Goal: Task Accomplishment & Management: Complete application form

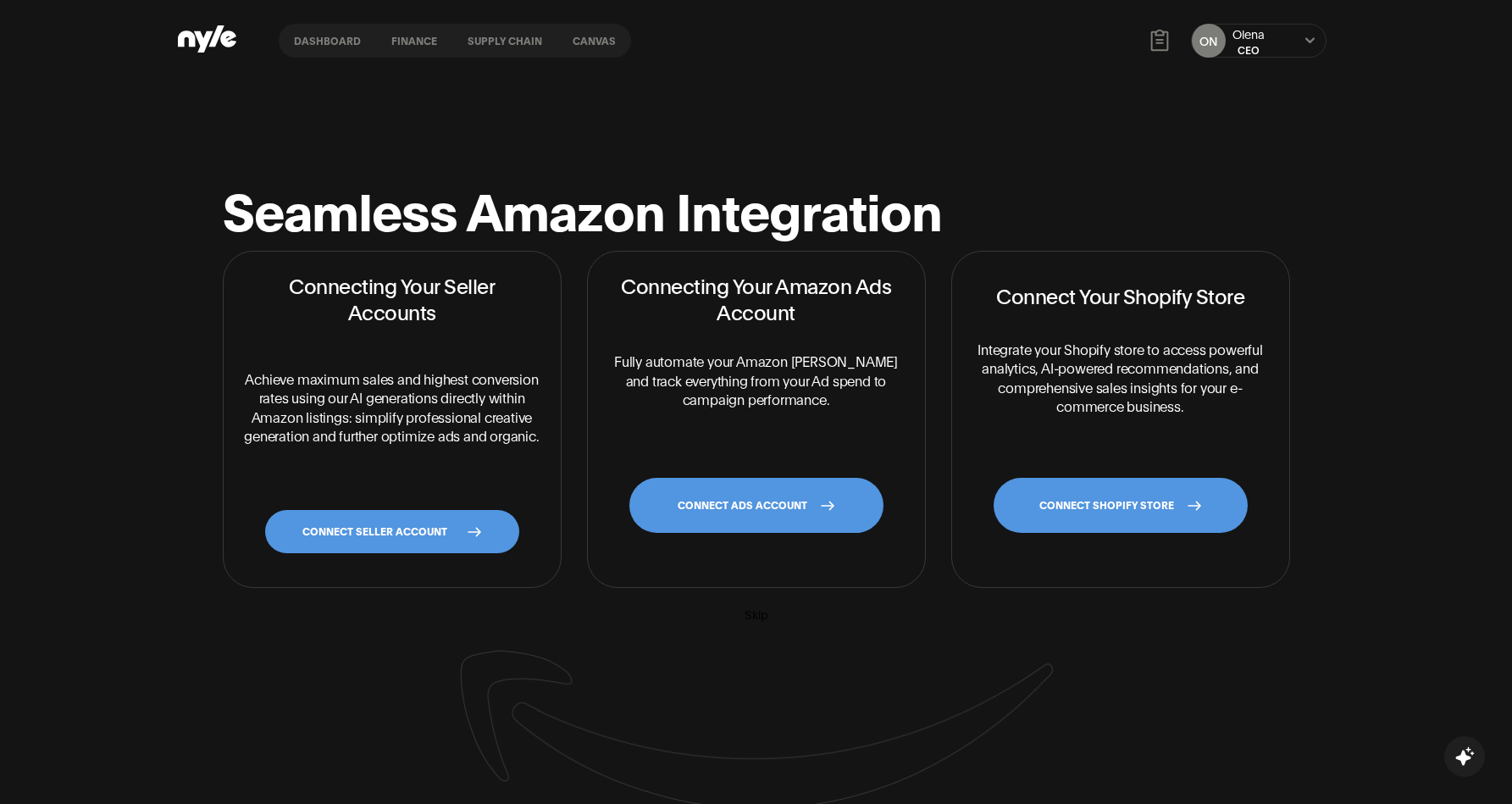
click at [386, 534] on link "CONNECT SELLER ACCOUNT" at bounding box center [392, 531] width 254 height 43
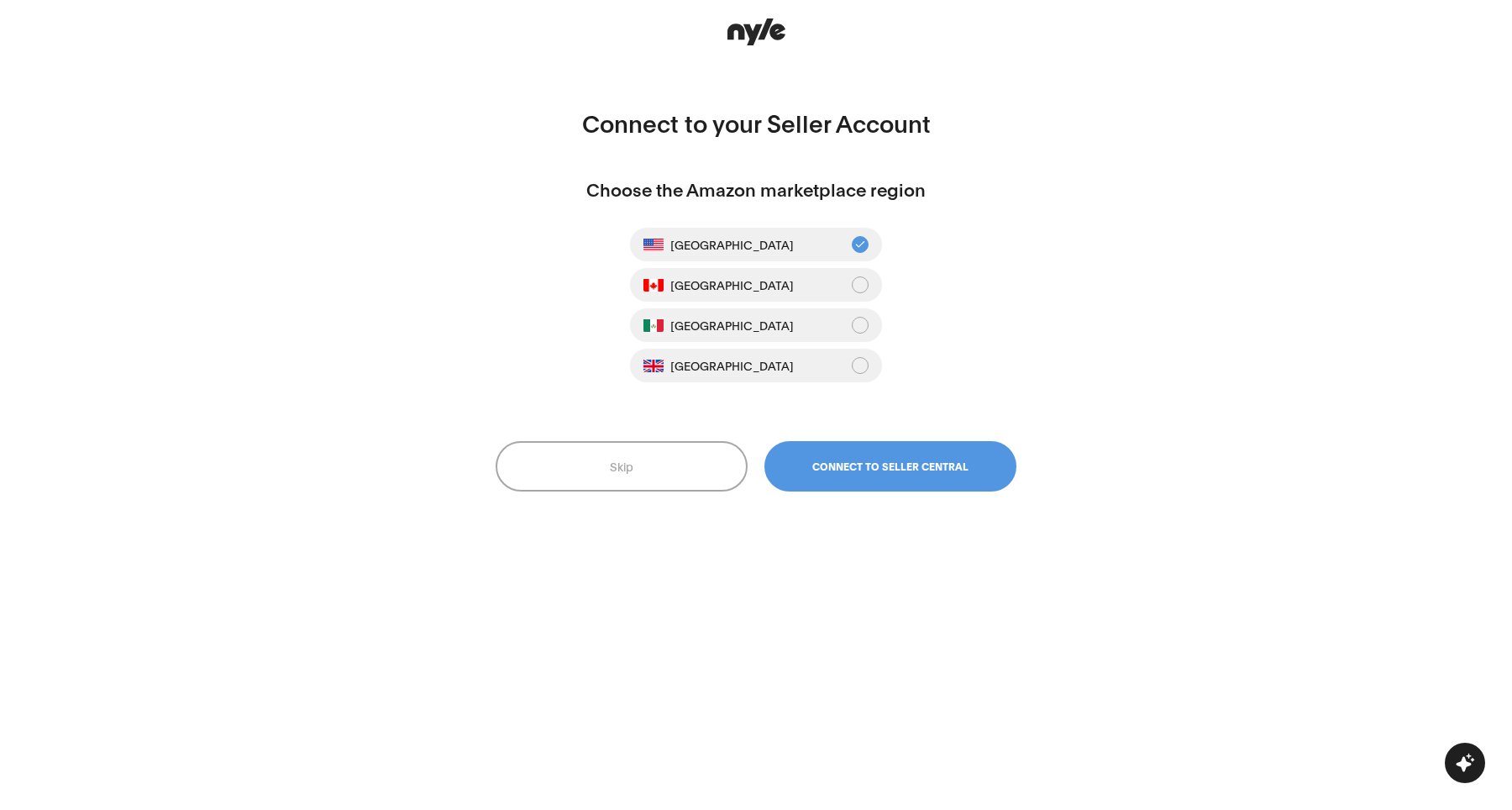
click at [900, 472] on button "Connect to Seller Central" at bounding box center [890, 466] width 252 height 50
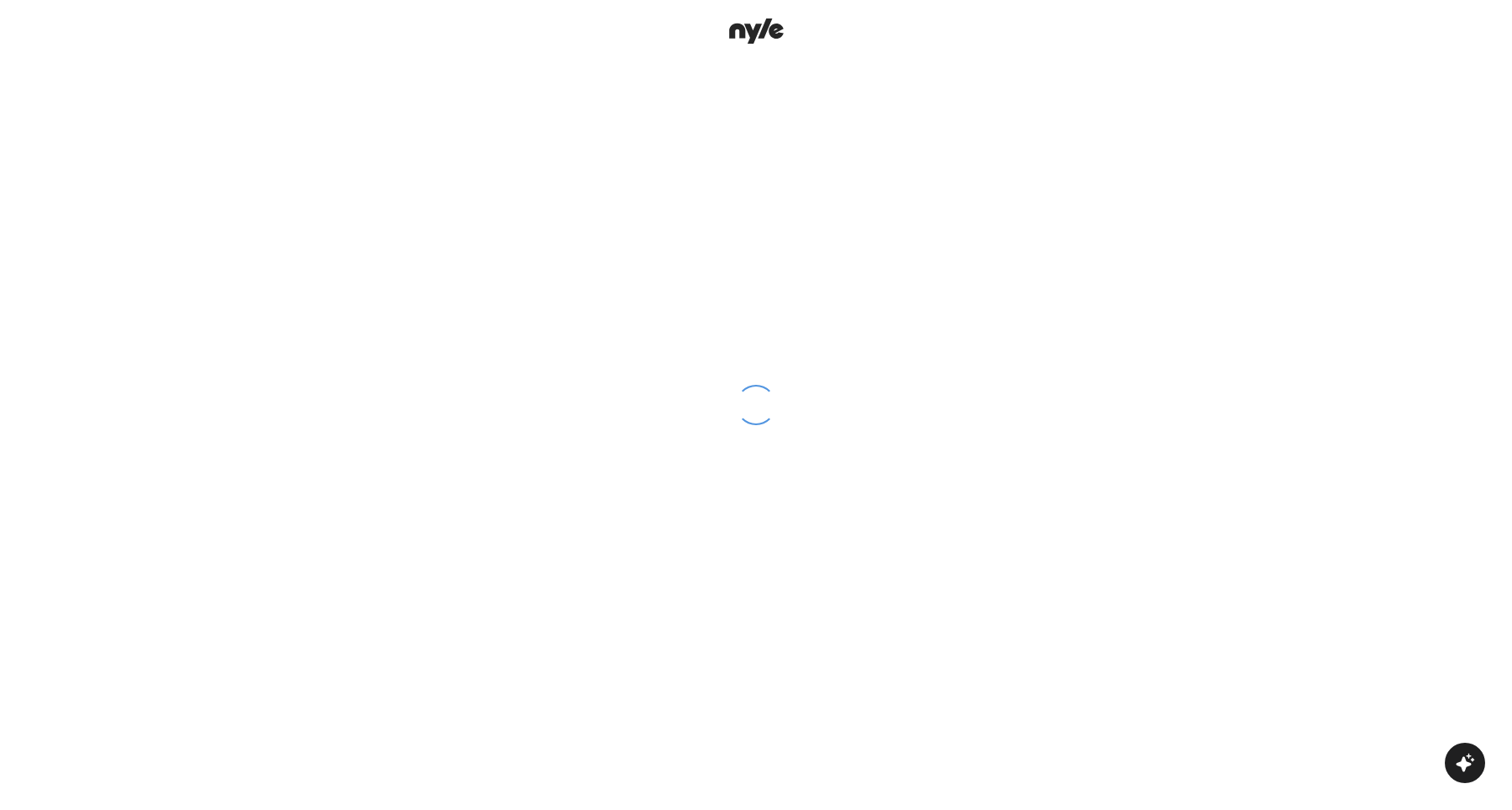
click at [739, 26] on icon at bounding box center [738, 31] width 16 height 15
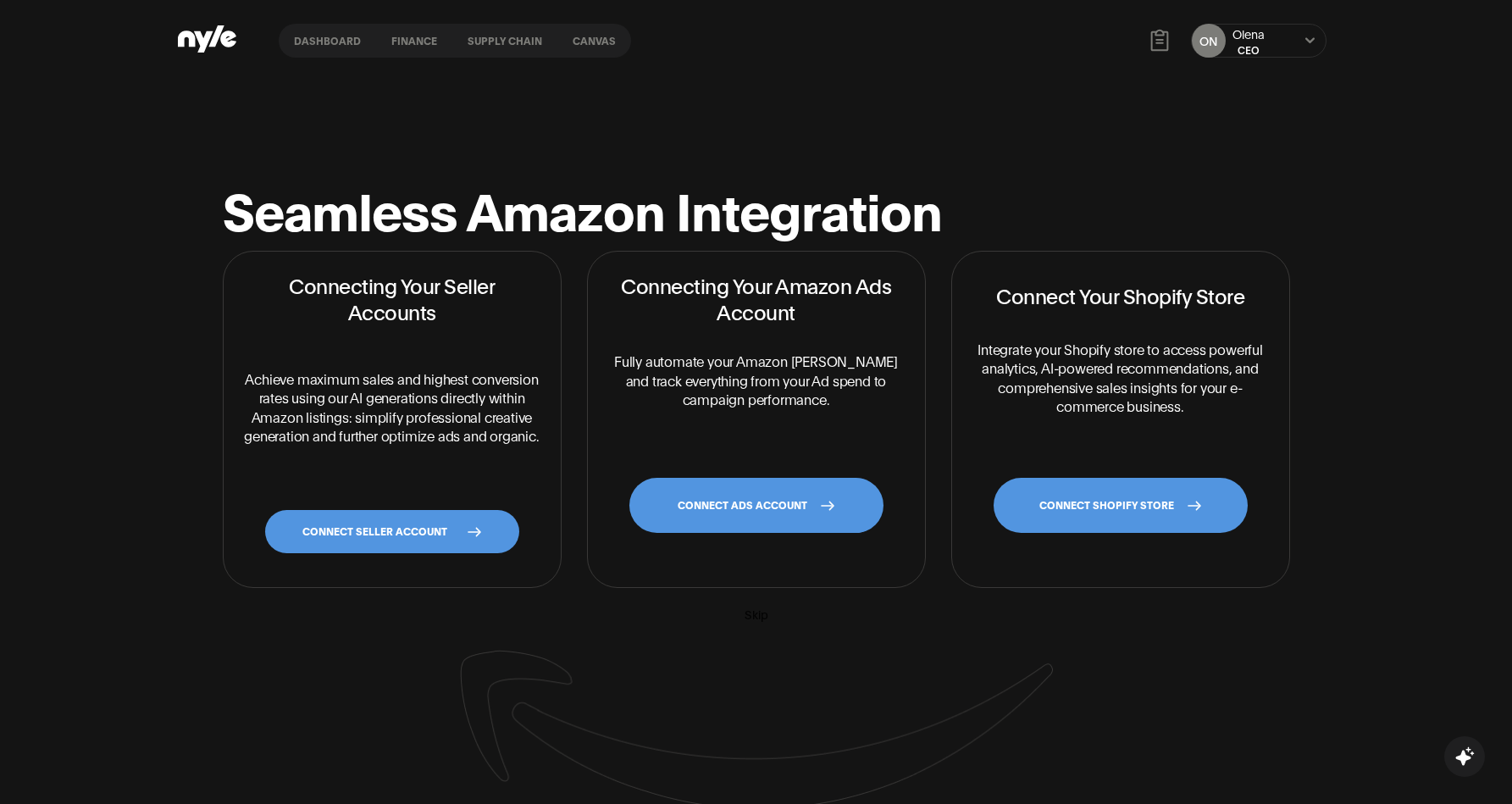
click at [355, 543] on link "CONNECT SELLER ACCOUNT" at bounding box center [392, 531] width 254 height 43
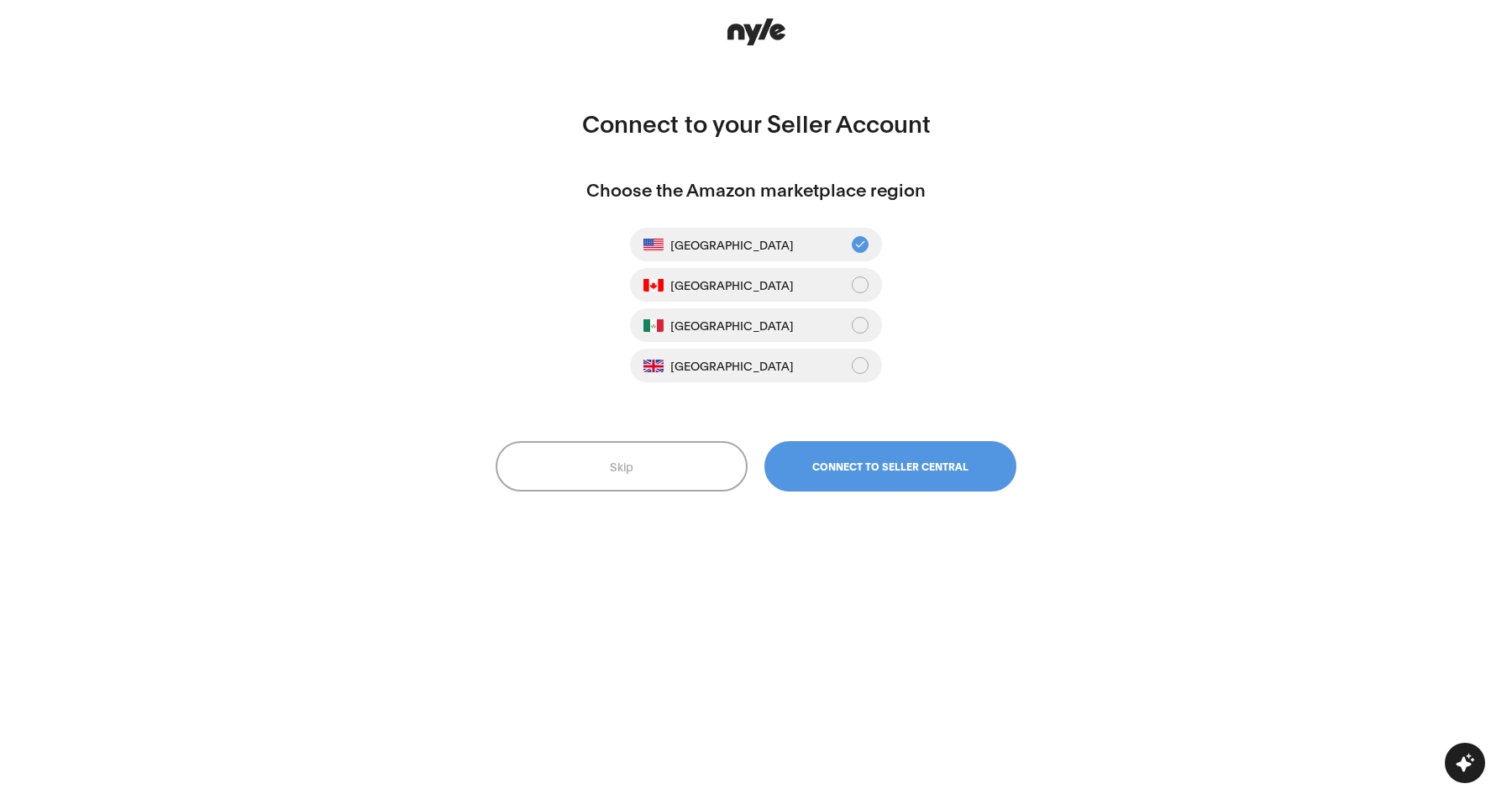
click at [872, 449] on button "Connect to Seller Central" at bounding box center [890, 466] width 252 height 50
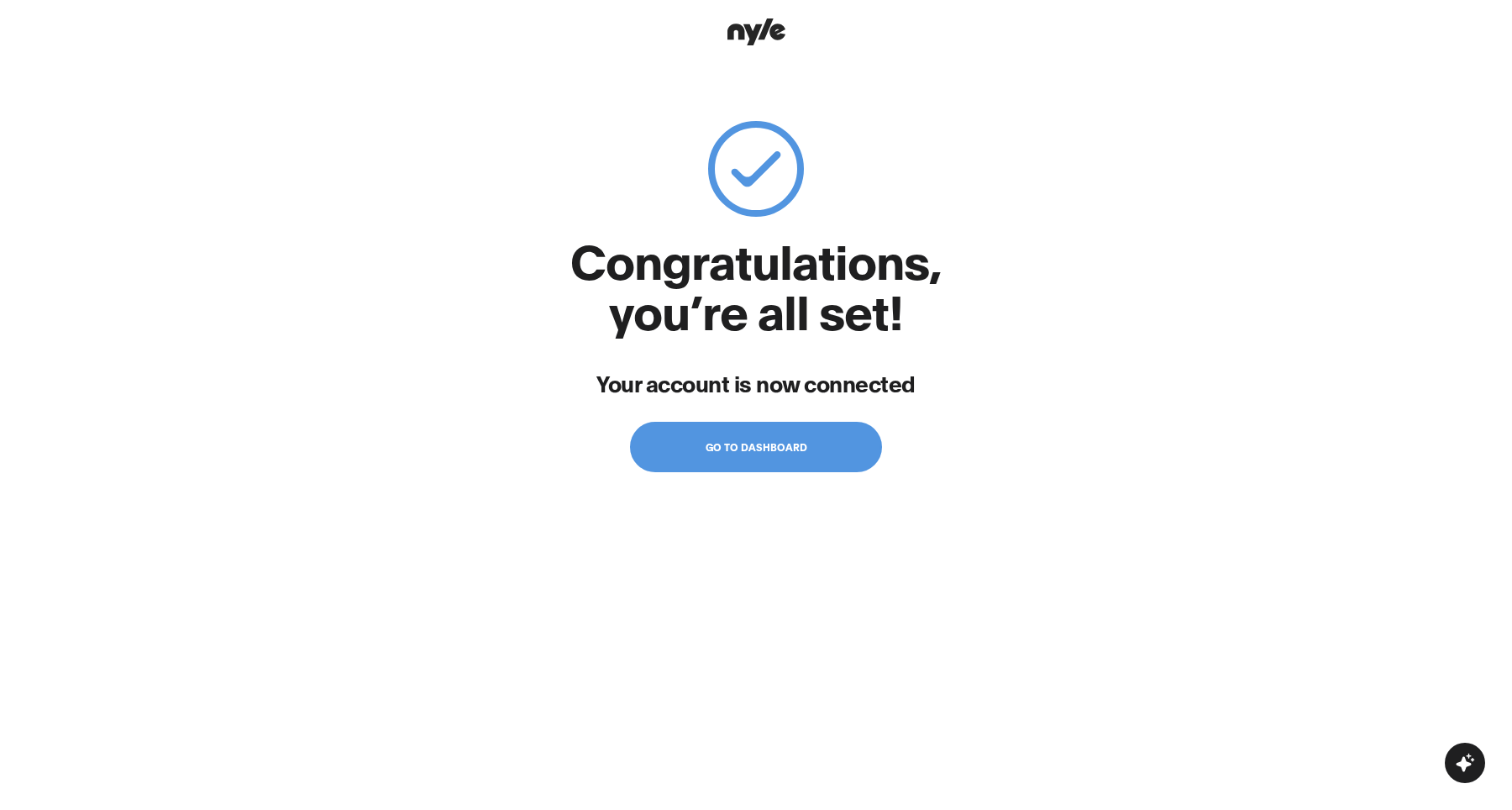
click at [741, 444] on span "Go to dashboard" at bounding box center [757, 447] width 102 height 11
click at [760, 452] on span "Go to dashboard" at bounding box center [757, 447] width 102 height 11
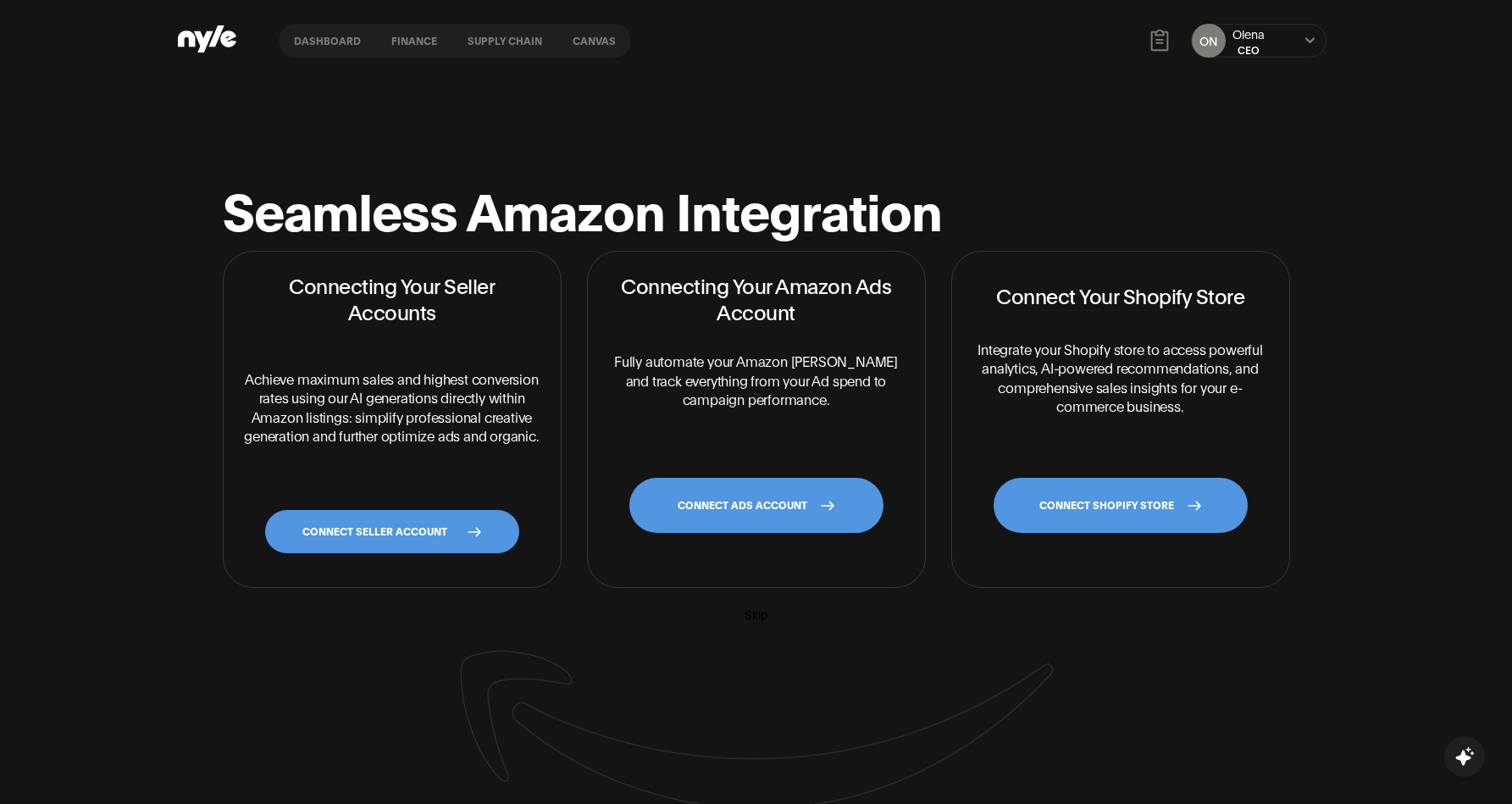
click at [768, 522] on link "CONNECT ADS ACCOUNT" at bounding box center [756, 505] width 254 height 55
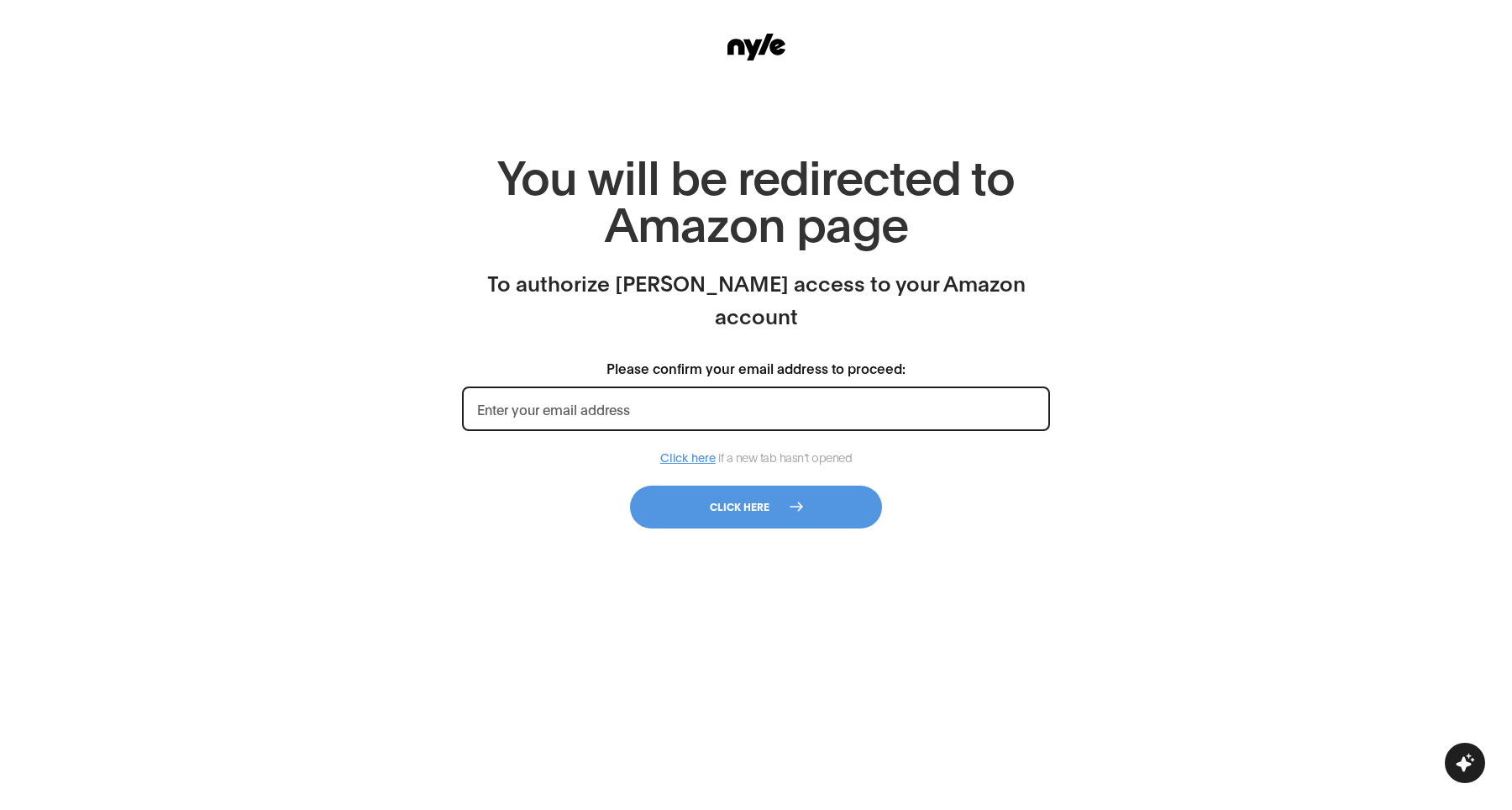
click at [697, 387] on input "Please confirm your email address to proceed:" at bounding box center [756, 409] width 588 height 45
type input "[EMAIL_ADDRESS][DOMAIN_NAME]"
click at [752, 485] on button "Click here" at bounding box center [756, 507] width 252 height 43
